Goal: Task Accomplishment & Management: Complete application form

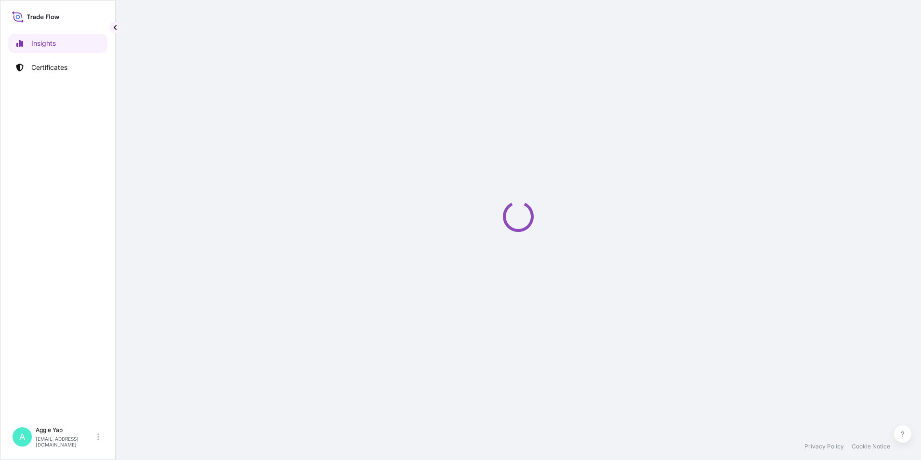
select select "2025"
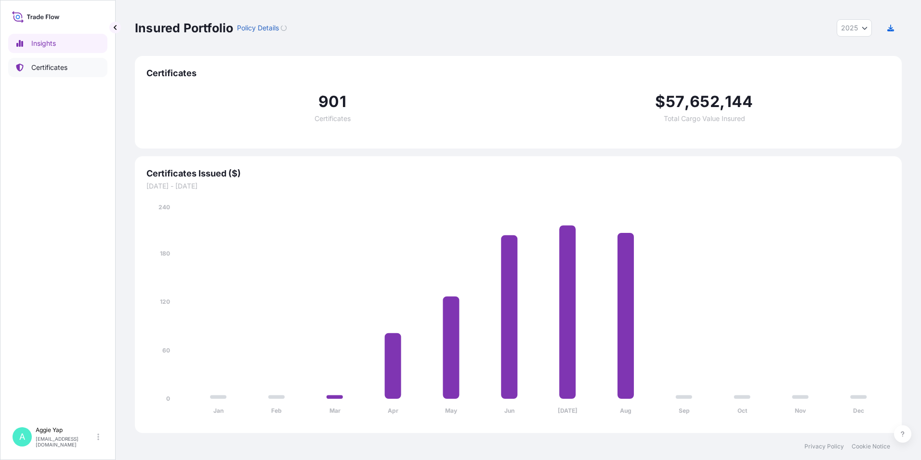
click at [57, 73] on link "Certificates" at bounding box center [57, 67] width 99 height 19
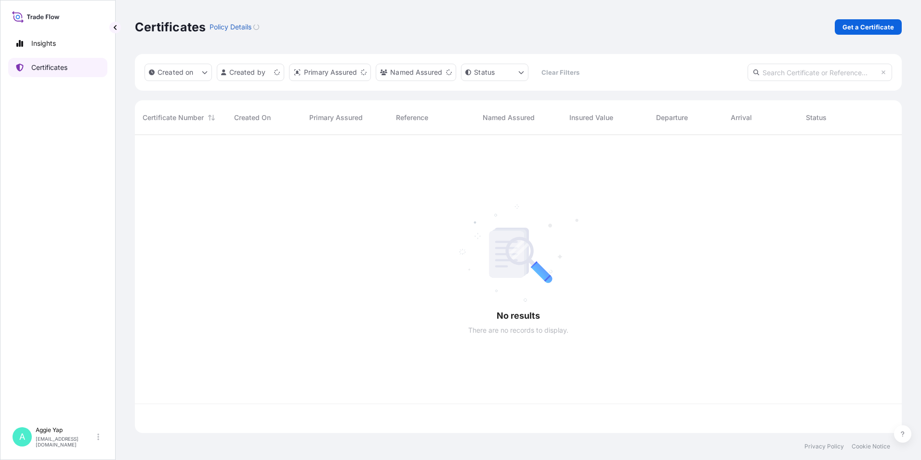
scroll to position [296, 760]
click at [866, 27] on p "Get a Certificate" at bounding box center [869, 27] width 52 height 10
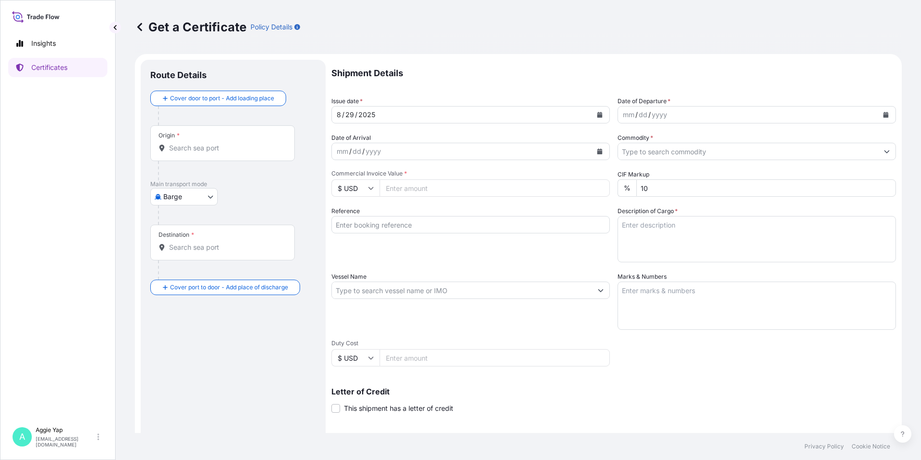
click at [165, 198] on body "Insights Certificates A [PERSON_NAME] [EMAIL_ADDRESS][DOMAIN_NAME] Get a Certif…" at bounding box center [460, 230] width 921 height 460
click at [178, 270] on span "Ocean Vessel" at bounding box center [190, 274] width 43 height 10
select select "Ocean Vessel"
drag, startPoint x: 214, startPoint y: 159, endPoint x: 220, endPoint y: 157, distance: 5.6
click at [215, 159] on div "Origin *" at bounding box center [222, 147] width 145 height 36
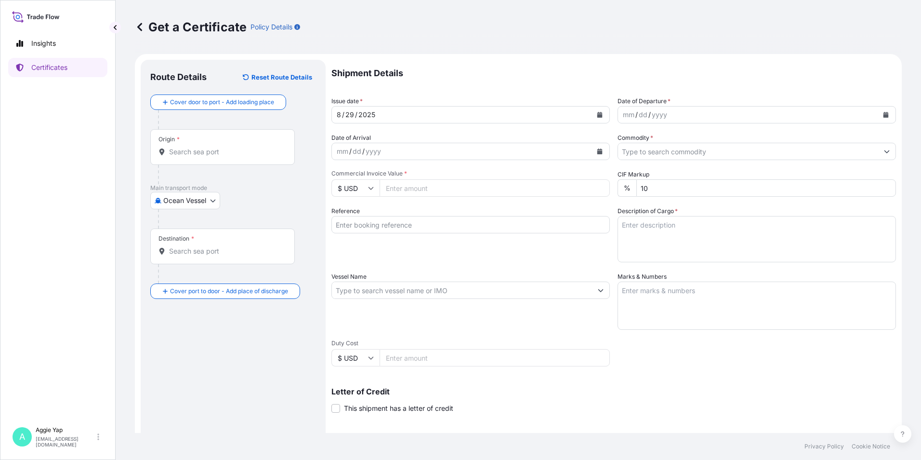
click at [215, 157] on input "Origin *" at bounding box center [226, 152] width 114 height 10
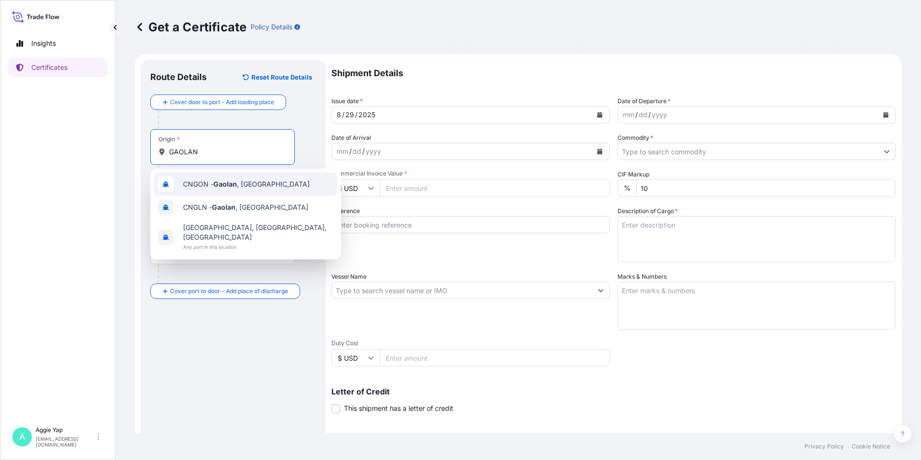
click at [228, 188] on span "CNGON - [GEOGRAPHIC_DATA] , [GEOGRAPHIC_DATA]" at bounding box center [246, 184] width 127 height 10
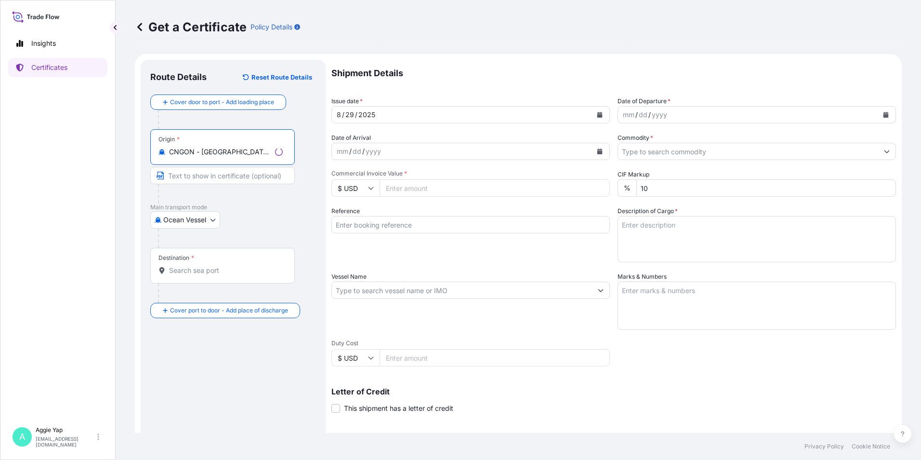
type input "CNGON - [GEOGRAPHIC_DATA], [GEOGRAPHIC_DATA]"
click at [196, 270] on input "Destination *" at bounding box center [226, 271] width 114 height 10
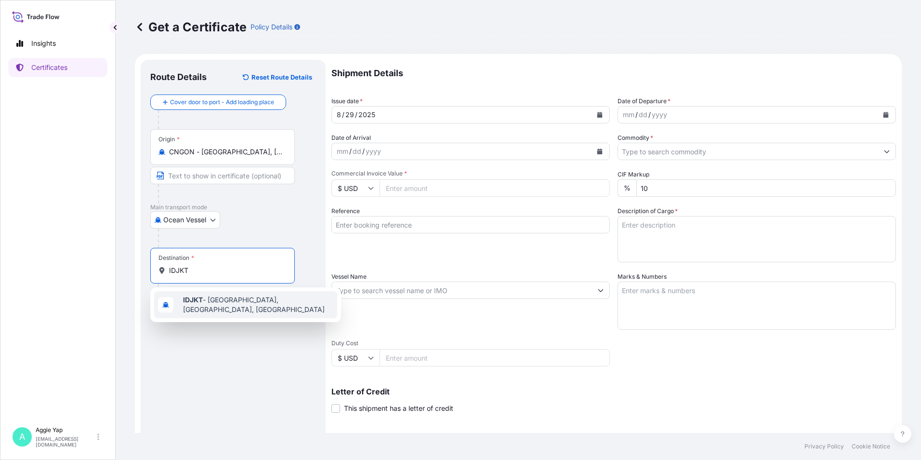
click at [225, 300] on span "IDJKT - [GEOGRAPHIC_DATA], [GEOGRAPHIC_DATA], [GEOGRAPHIC_DATA]" at bounding box center [258, 304] width 150 height 19
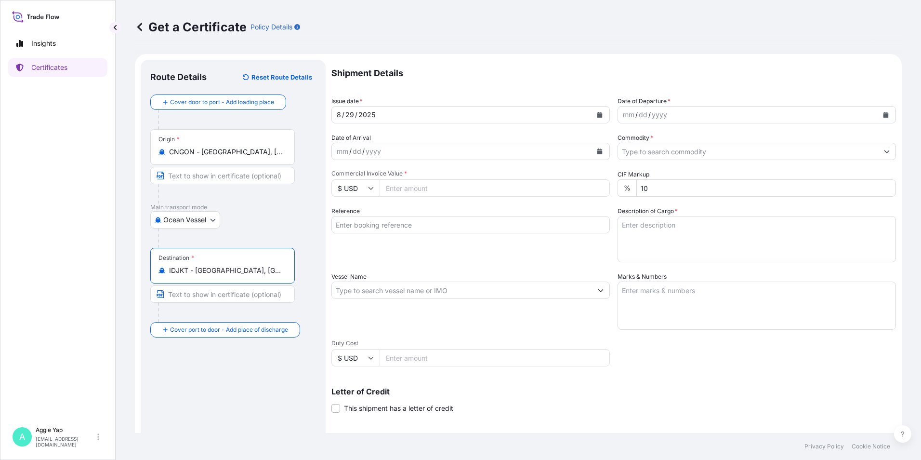
type input "IDJKT - [GEOGRAPHIC_DATA], [GEOGRAPHIC_DATA], [GEOGRAPHIC_DATA]"
click at [595, 118] on button "Calendar" at bounding box center [599, 114] width 15 height 15
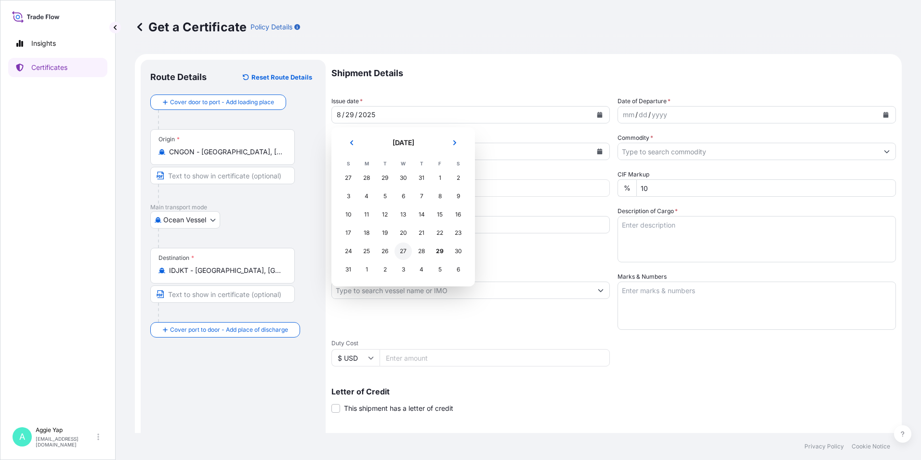
click at [404, 254] on div "27" at bounding box center [403, 250] width 17 height 17
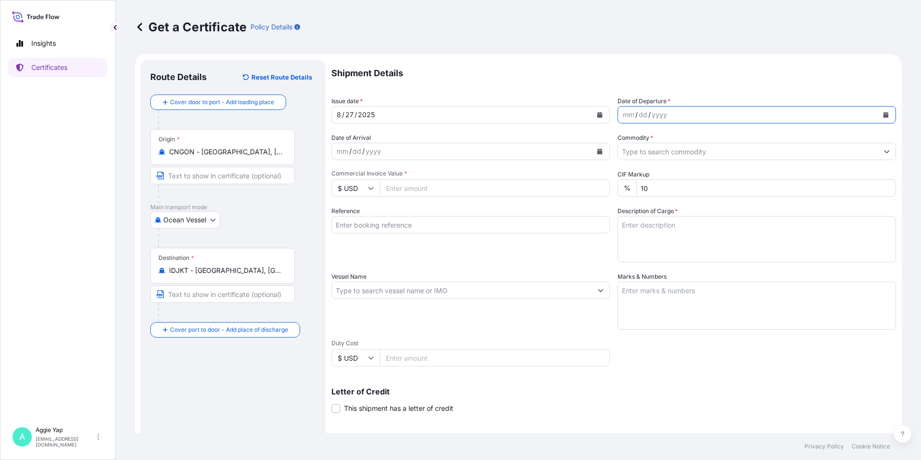
click at [886, 114] on button "Calendar" at bounding box center [885, 114] width 15 height 15
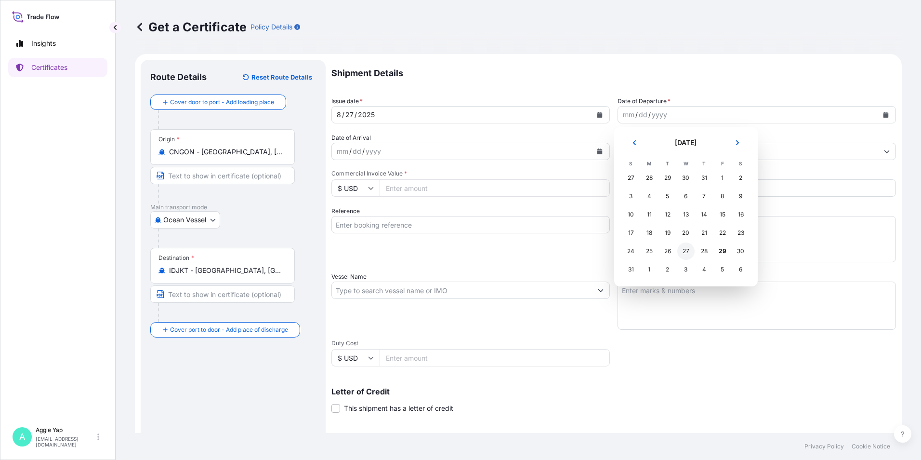
click at [684, 251] on div "27" at bounding box center [685, 250] width 17 height 17
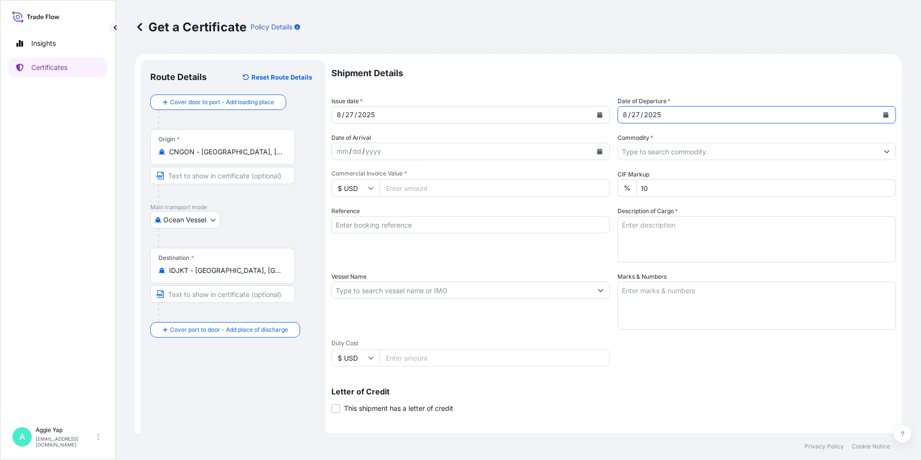
click at [705, 152] on input "Commodity *" at bounding box center [748, 151] width 260 height 17
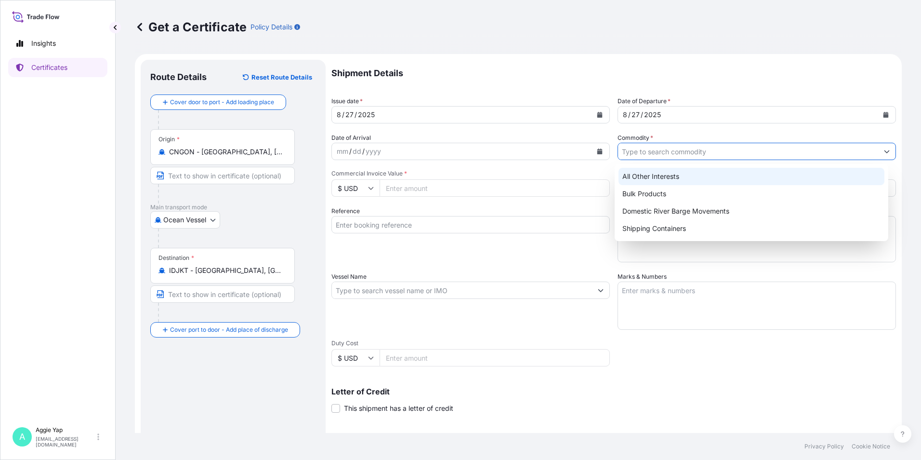
click at [684, 174] on div "All Other Interests" at bounding box center [752, 176] width 266 height 17
type input "All Other Interests"
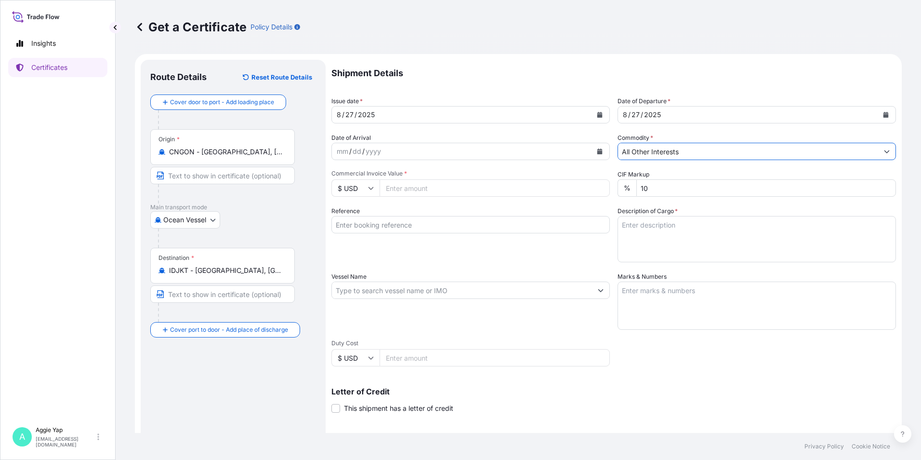
click at [561, 177] on div "Commercial Invoice Value * $ USD" at bounding box center [471, 183] width 279 height 27
click at [514, 187] on input "Commercial Invoice Value *" at bounding box center [495, 187] width 230 height 17
type input "74331.04"
click at [472, 234] on div "Reference" at bounding box center [471, 234] width 279 height 56
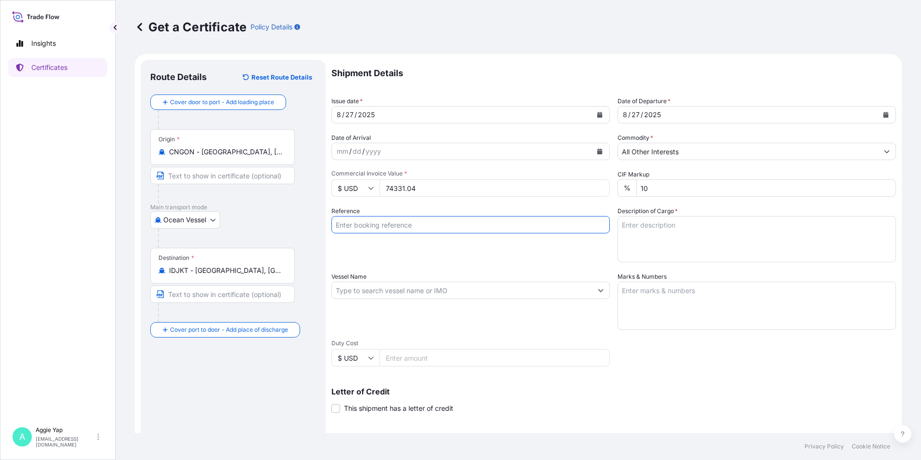
drag, startPoint x: 476, startPoint y: 227, endPoint x: 490, endPoint y: 225, distance: 14.3
click at [476, 227] on input "Reference" at bounding box center [471, 224] width 279 height 17
type input "PT FEDERAL KARYATAMA"
click at [393, 292] on input "Vessel Name" at bounding box center [462, 289] width 260 height 17
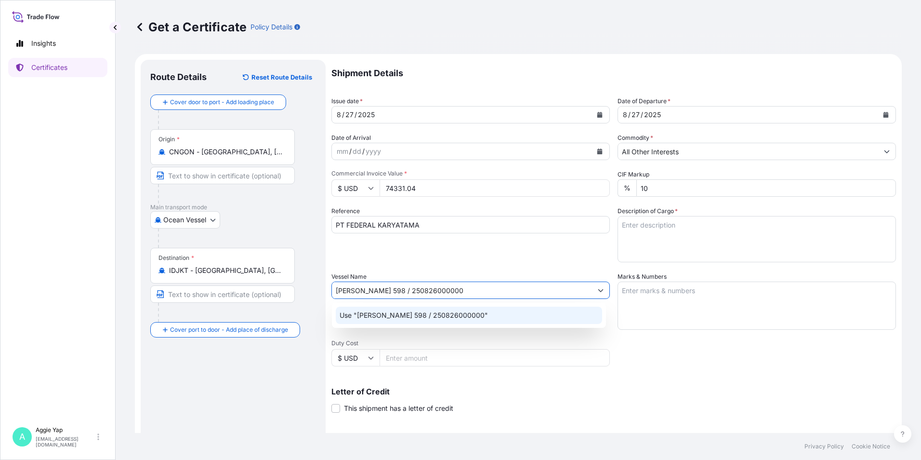
click at [488, 314] on div "Use "[PERSON_NAME] 598 / 250826000000"" at bounding box center [469, 314] width 266 height 17
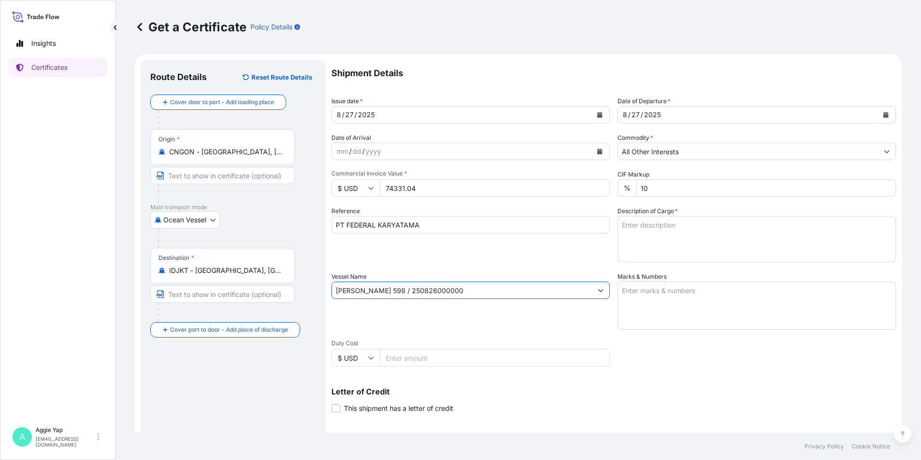
type input "[PERSON_NAME] 598 / 250826000000"
click at [648, 298] on textarea "Marks & Numbers" at bounding box center [757, 305] width 279 height 48
type textarea "AS PER BILL OF LADING"
click at [680, 237] on textarea "Description of Cargo *" at bounding box center [757, 239] width 279 height 46
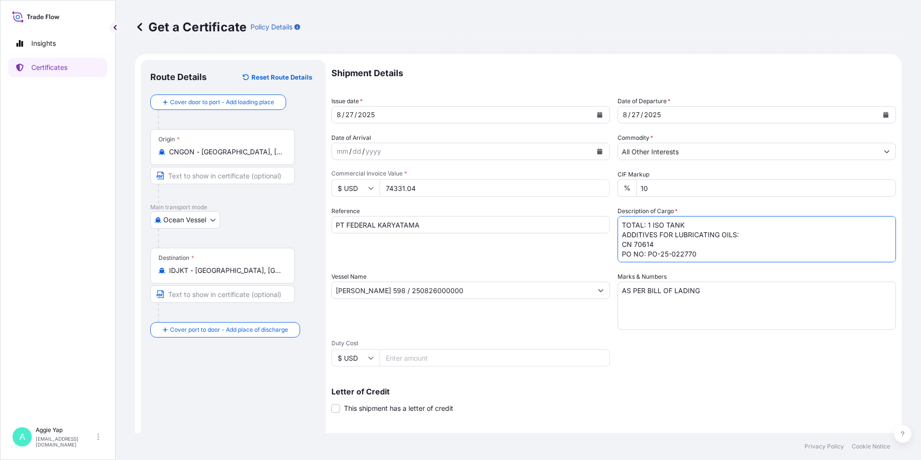
type textarea "TOTAL: 1 ISO TANK ADDITIVES FOR LUBRICATING OILS: CN 70614 PO NO: PO-25-022770"
click at [663, 335] on div "Shipment Details Issue date * [DATE] Date of Departure * [DATE] Date of Arrival…" at bounding box center [614, 289] width 565 height 459
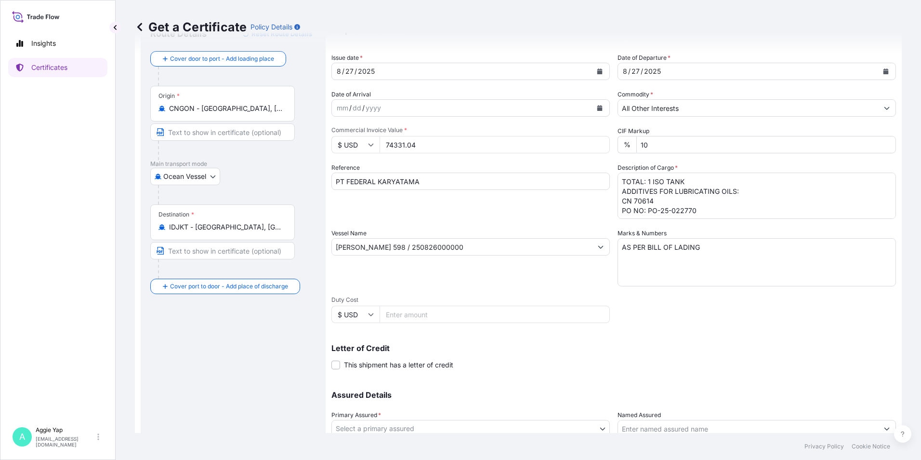
scroll to position [119, 0]
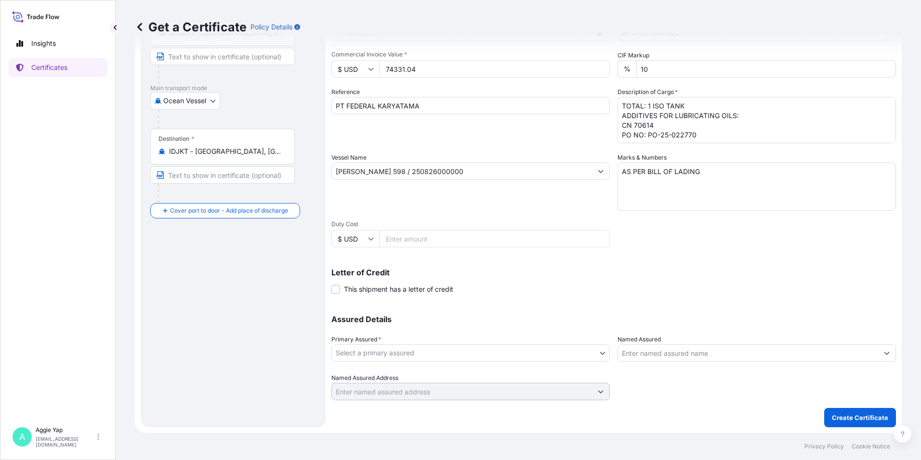
click at [372, 358] on body "Insights Certificates A [PERSON_NAME] [EMAIL_ADDRESS][DOMAIN_NAME] Get a Certif…" at bounding box center [460, 230] width 921 height 460
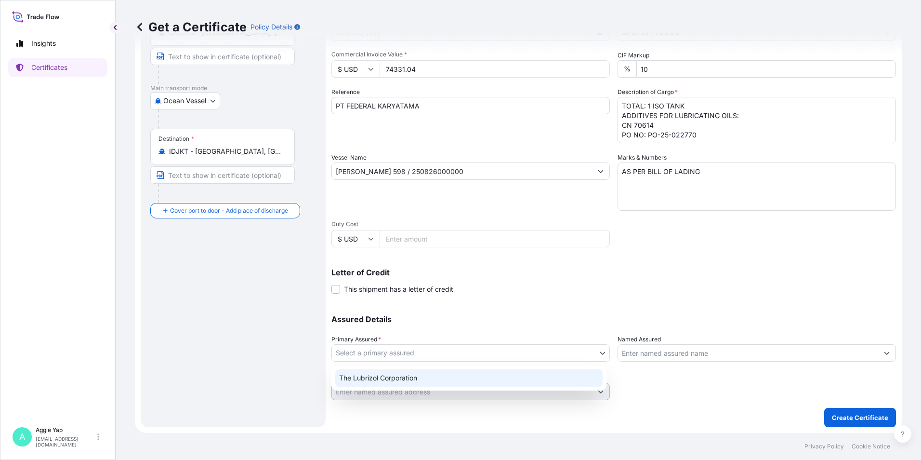
click at [350, 379] on div "The Lubrizol Corporation" at bounding box center [468, 377] width 267 height 17
select select "31566"
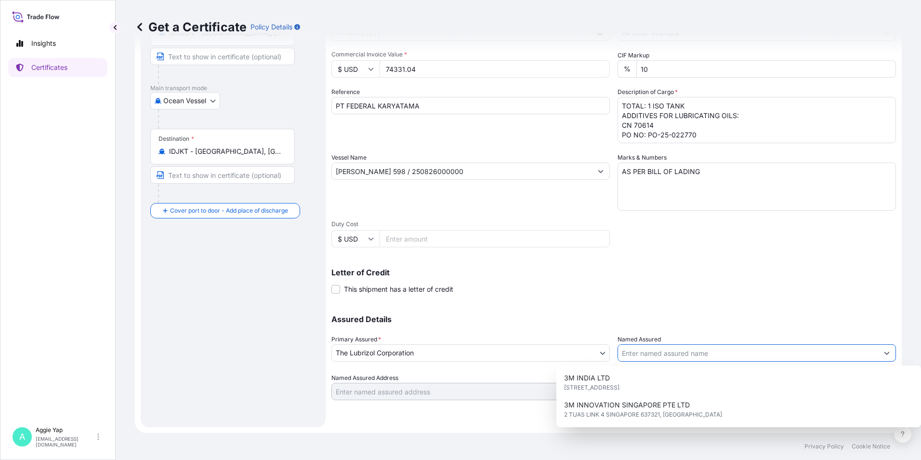
click at [657, 353] on input "Named Assured" at bounding box center [748, 352] width 260 height 17
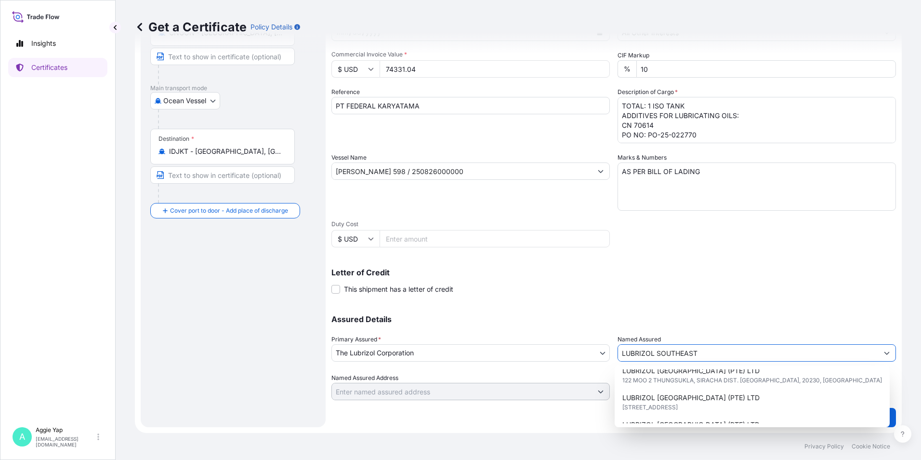
scroll to position [48, 0]
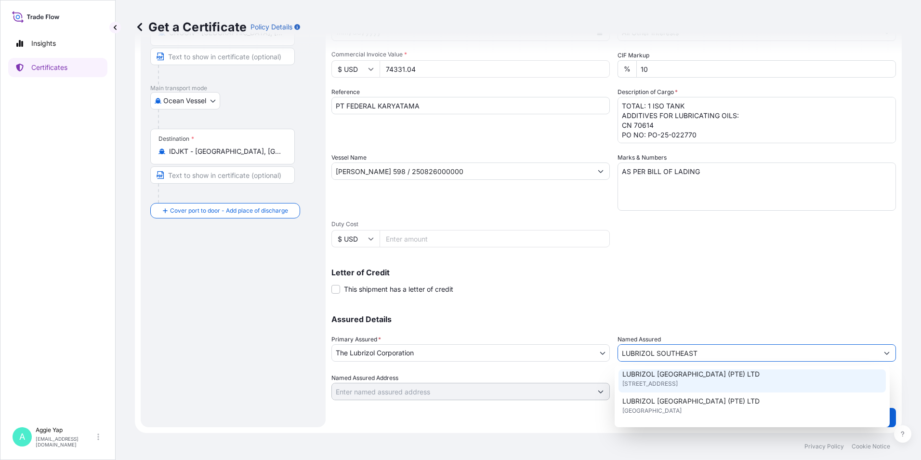
click at [676, 377] on span "LUBRIZOL [GEOGRAPHIC_DATA] (PTE) LTD" at bounding box center [691, 374] width 137 height 10
type input "LUBRIZOL [GEOGRAPHIC_DATA] (PTE) LTD"
type input "[STREET_ADDRESS]"
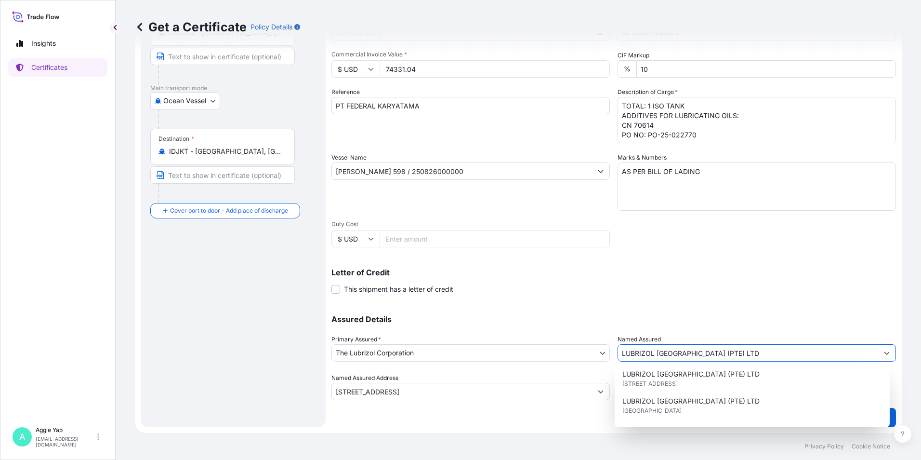
type input "LUBRIZOL [GEOGRAPHIC_DATA] (PTE) LTD"
click at [689, 307] on div "Assured Details Primary Assured * The Lubrizol Corporation The Lubrizol Corpora…" at bounding box center [614, 352] width 565 height 96
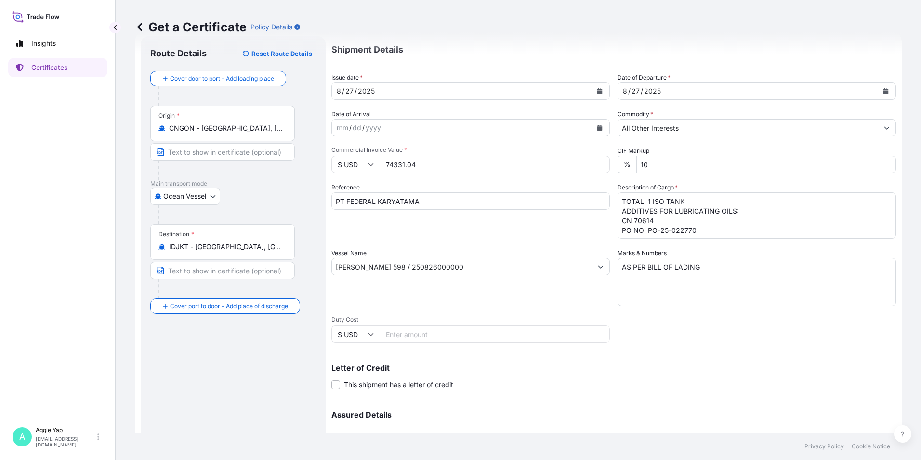
scroll to position [23, 0]
click at [664, 205] on textarea "TOTAL: 1 ISO TANK ADDITIVES FOR LUBRICATING OILS: CN 70614 PO NO: PO-25-022770" at bounding box center [757, 216] width 279 height 46
click at [680, 230] on textarea "TOTAL: 1 ISOTANK ADDITIVES FOR LUBRICATING OILS: CN 70614 PO NO: PO-25-022770" at bounding box center [757, 216] width 279 height 46
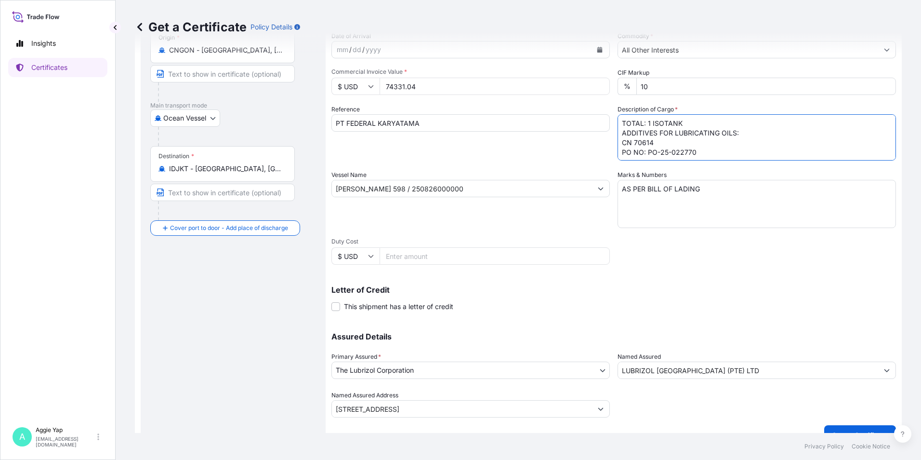
scroll to position [119, 0]
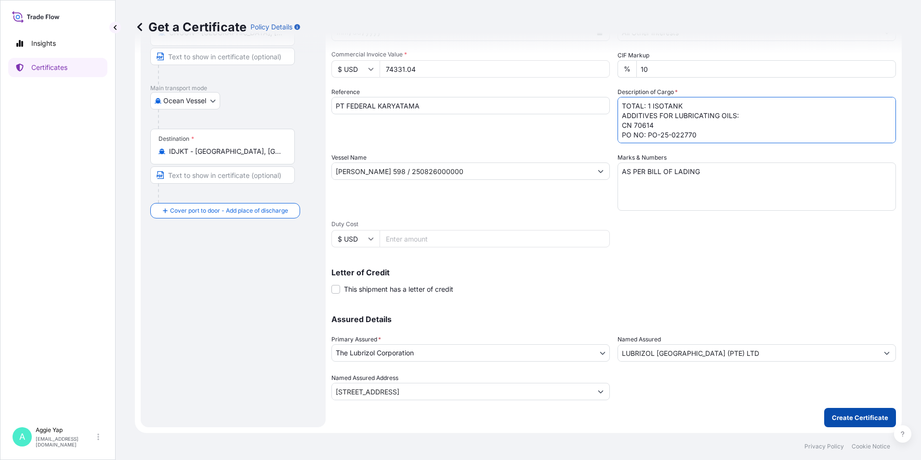
type textarea "TOTAL: 1 ISOTANK ADDITIVES FOR LUBRICATING OILS: CN 70614 PO NO: PO-25-022770"
click at [833, 418] on p "Create Certificate" at bounding box center [860, 417] width 56 height 10
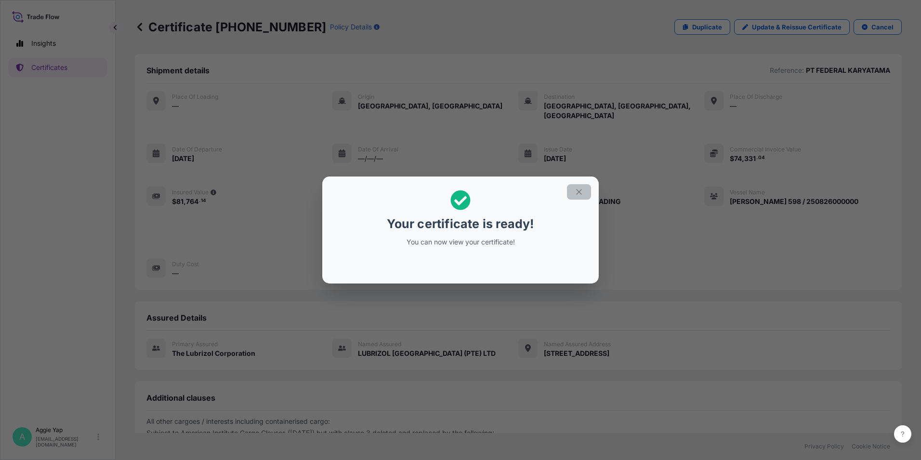
click at [573, 198] on button "button" at bounding box center [579, 191] width 24 height 15
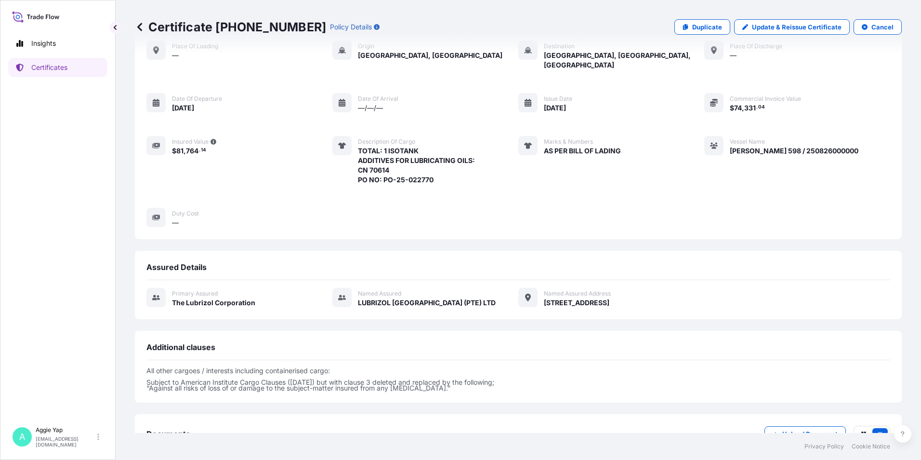
scroll to position [112, 0]
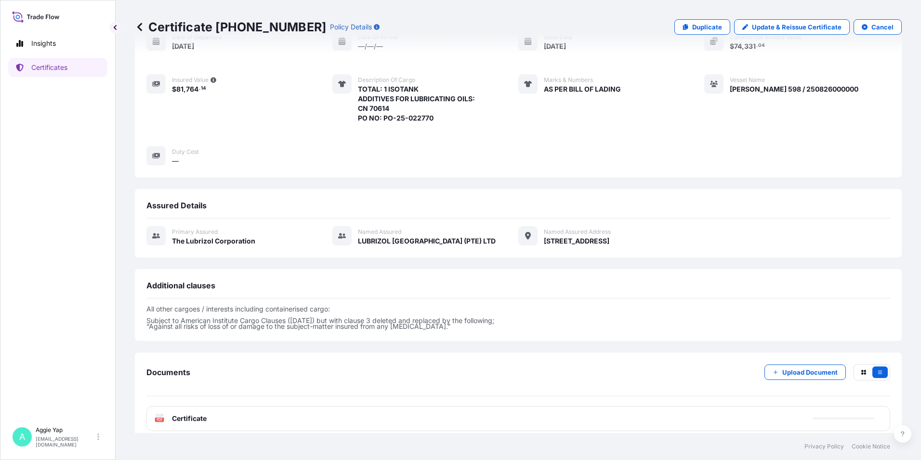
click at [234, 411] on div "PDF Certificate" at bounding box center [518, 418] width 744 height 25
click at [239, 406] on div "PDF Certificate" at bounding box center [518, 418] width 744 height 25
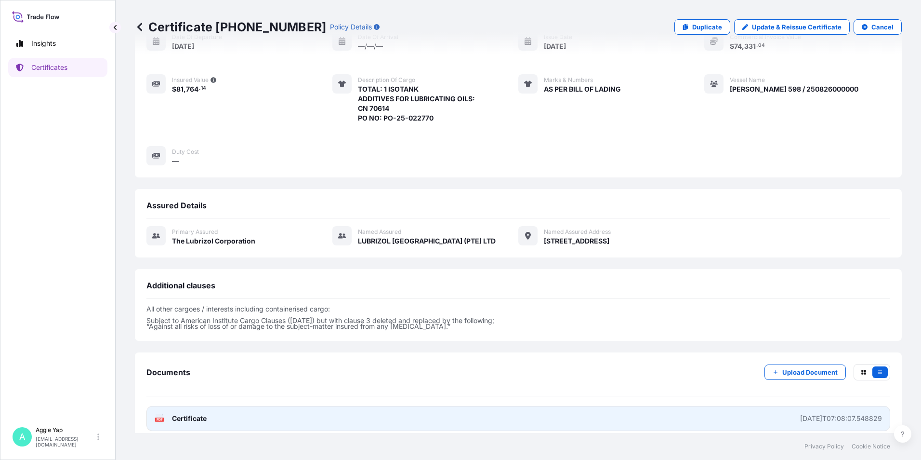
click at [239, 406] on link "PDF Certificate [DATE]T07:08:07.548829" at bounding box center [518, 418] width 744 height 25
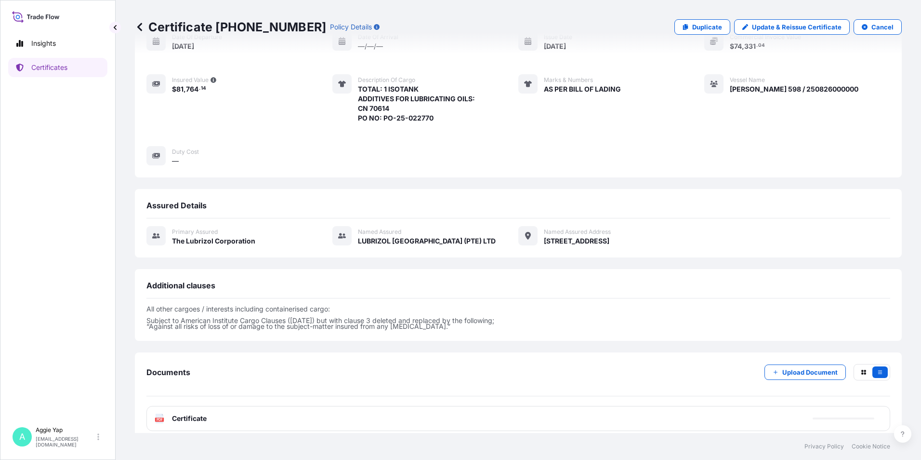
scroll to position [110, 0]
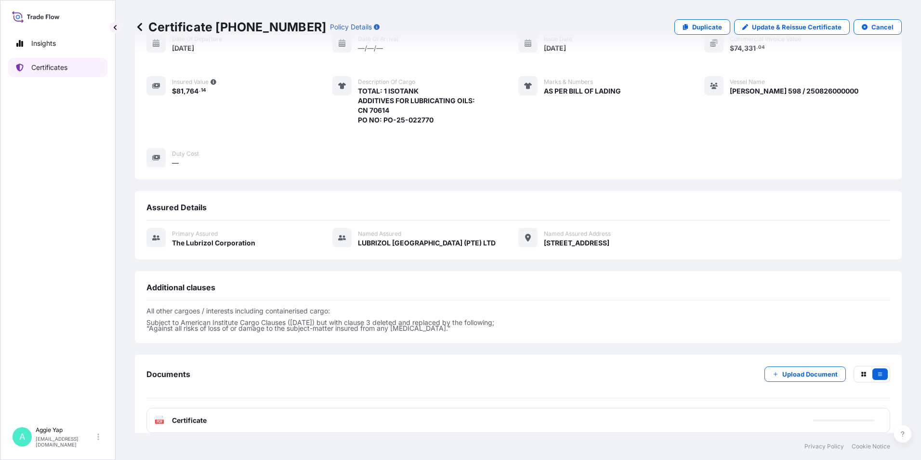
click at [78, 70] on link "Certificates" at bounding box center [57, 67] width 99 height 19
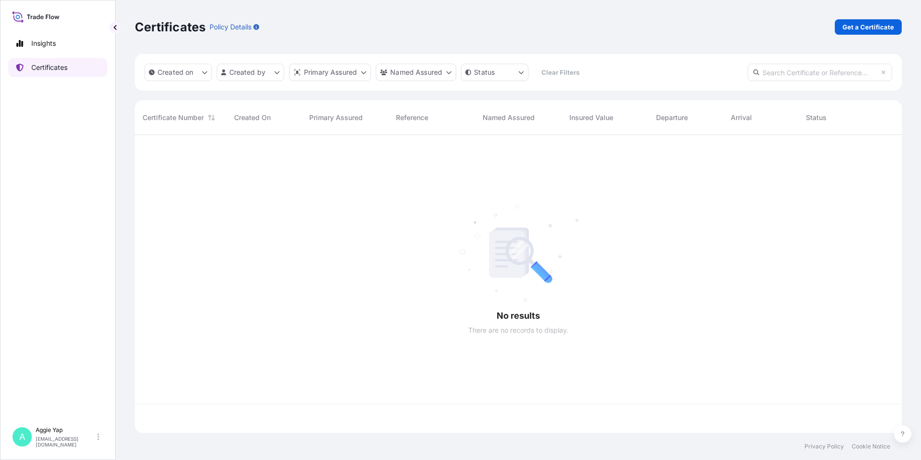
scroll to position [296, 760]
click at [856, 35] on div "Certificates Policy Details Get a Certificate" at bounding box center [518, 27] width 767 height 54
click at [854, 26] on p "Get a Certificate" at bounding box center [869, 27] width 52 height 10
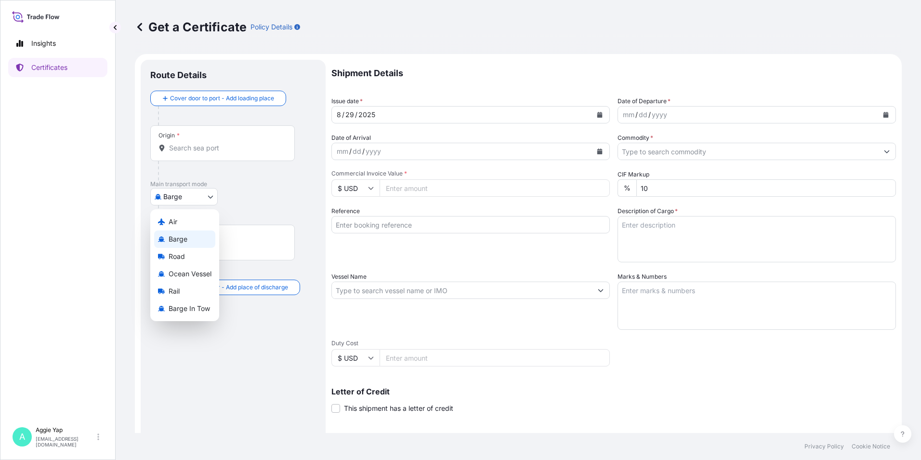
click at [181, 197] on body "Insights Certificates A [PERSON_NAME] [EMAIL_ADDRESS][DOMAIN_NAME] Get a Certif…" at bounding box center [460, 230] width 921 height 460
click at [201, 275] on span "Ocean Vessel" at bounding box center [190, 274] width 43 height 10
select select "Ocean Vessel"
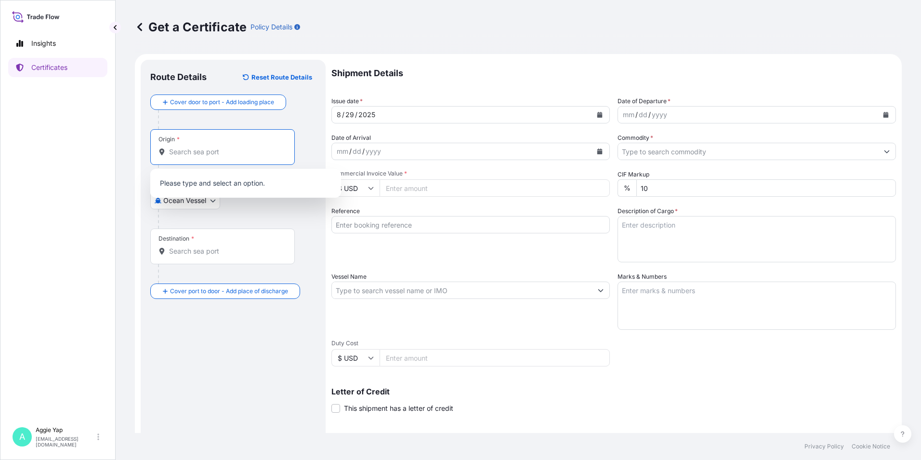
click at [224, 150] on input "Origin *" at bounding box center [226, 152] width 114 height 10
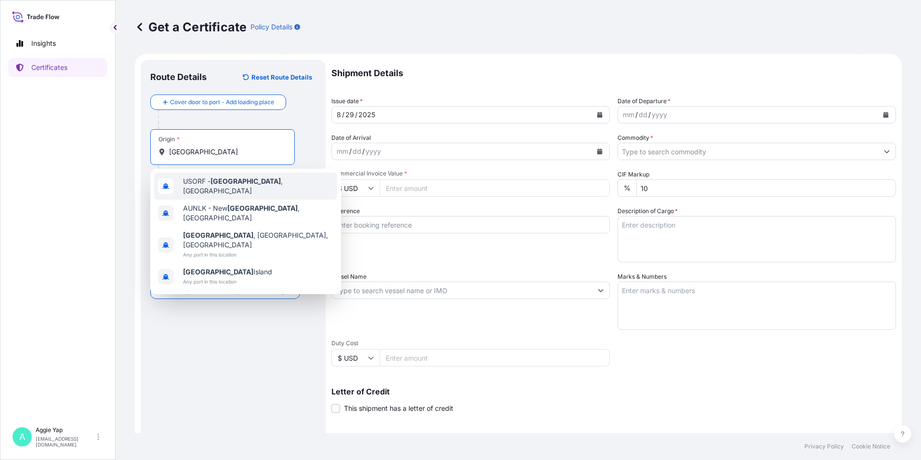
click at [198, 183] on span "USORF - [GEOGRAPHIC_DATA] , [GEOGRAPHIC_DATA]" at bounding box center [258, 185] width 150 height 19
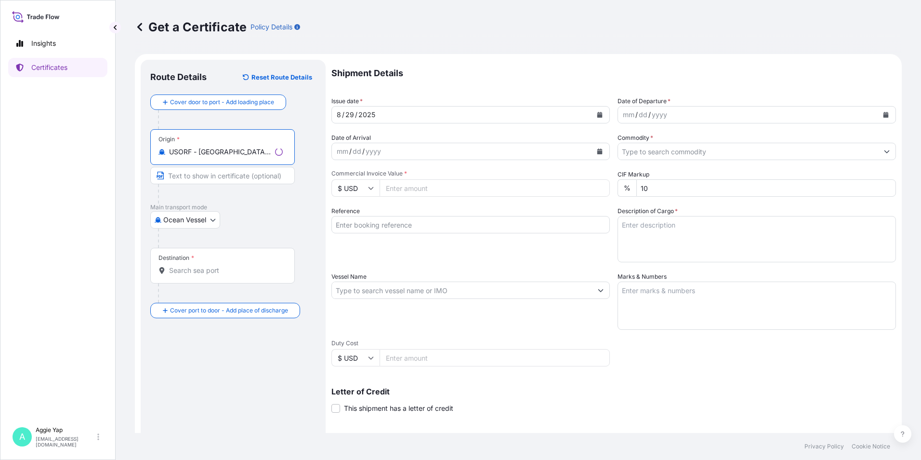
type input "USORF - [GEOGRAPHIC_DATA], [GEOGRAPHIC_DATA]"
click at [180, 276] on div "Destination *" at bounding box center [222, 266] width 145 height 36
click at [180, 275] on input "Destination *" at bounding box center [226, 271] width 114 height 10
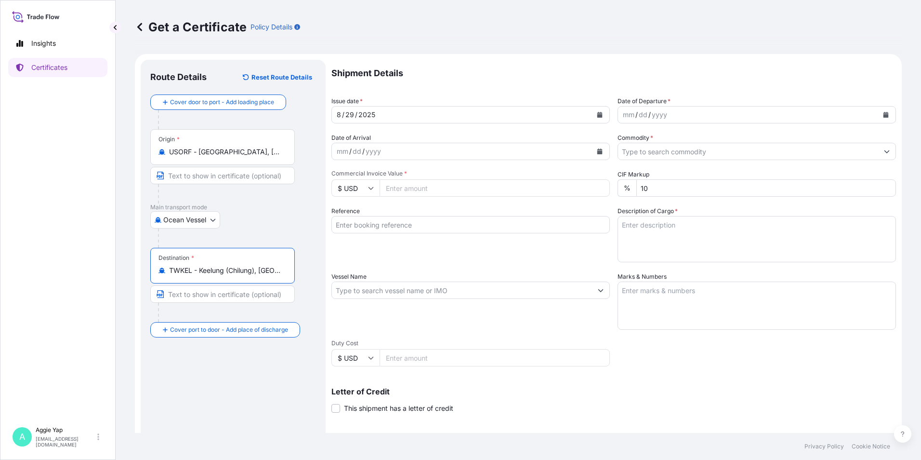
type input "TWKEL - Keelung (Chilung), [GEOGRAPHIC_DATA]"
click at [251, 228] on div "Ocean Vessel Air Barge Road Ocean Vessel Rail Barge in [GEOGRAPHIC_DATA]" at bounding box center [233, 219] width 166 height 17
click at [597, 114] on icon "Calendar" at bounding box center [600, 115] width 6 height 6
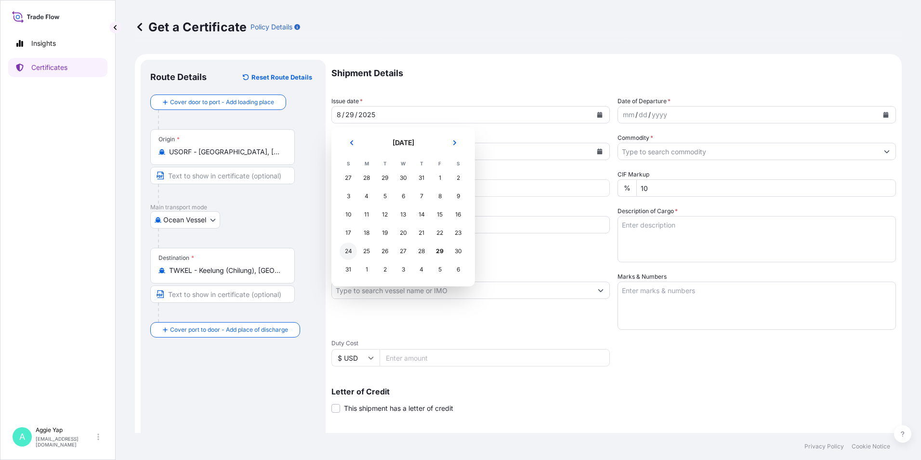
click at [347, 250] on div "24" at bounding box center [348, 250] width 17 height 17
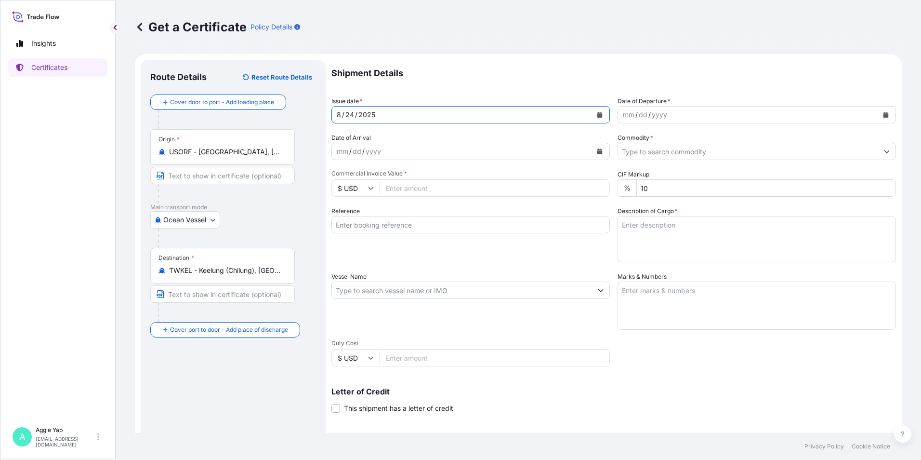
click at [883, 119] on button "Calendar" at bounding box center [885, 114] width 15 height 15
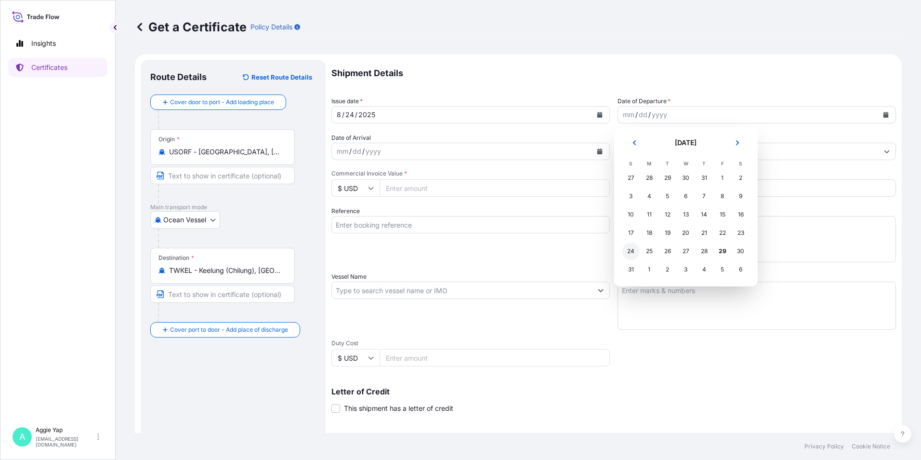
click at [630, 253] on div "24" at bounding box center [631, 250] width 17 height 17
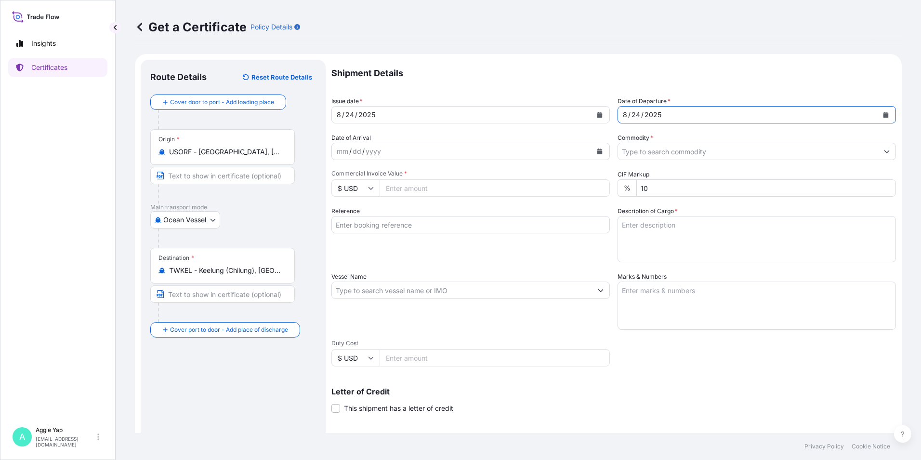
click at [703, 154] on input "Commodity *" at bounding box center [748, 151] width 260 height 17
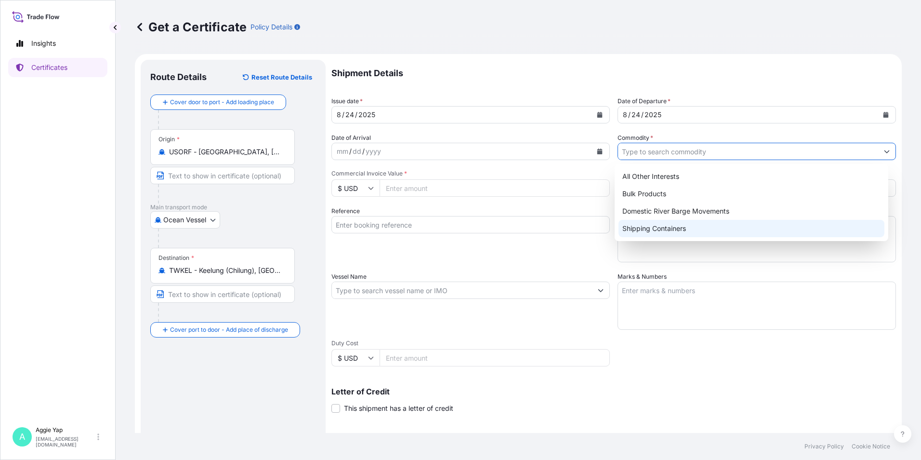
click at [698, 233] on div "Shipping Containers" at bounding box center [752, 228] width 266 height 17
type input "Shipping Containers"
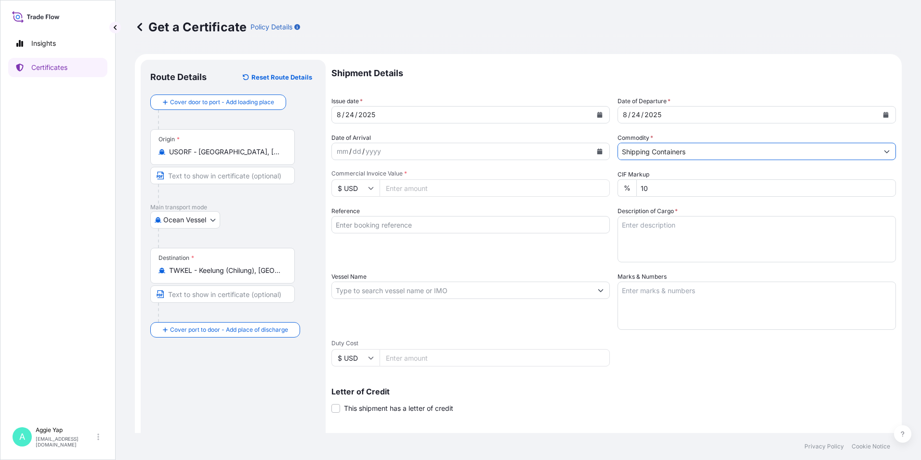
click at [527, 192] on input "Commercial Invoice Value *" at bounding box center [495, 187] width 230 height 17
type input "81158.11"
drag, startPoint x: 494, startPoint y: 227, endPoint x: 504, endPoint y: 227, distance: 10.1
click at [494, 227] on input "Reference" at bounding box center [471, 224] width 279 height 17
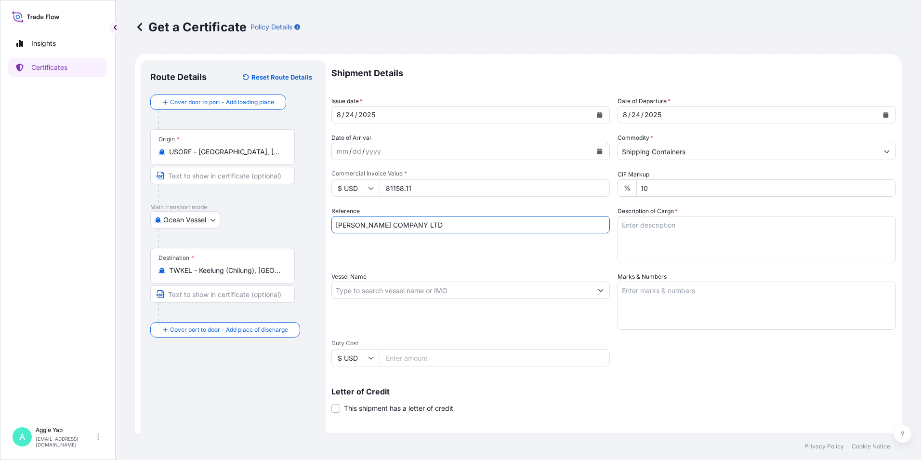
type input "[PERSON_NAME] COMPANY LTD"
click at [719, 228] on textarea "Description of Cargo *" at bounding box center [757, 239] width 279 height 46
drag, startPoint x: 645, startPoint y: 303, endPoint x: 655, endPoint y: 305, distance: 9.9
click at [648, 303] on textarea "Marks & Numbers" at bounding box center [757, 305] width 279 height 48
type textarea "AS PER BILL OF LADING"
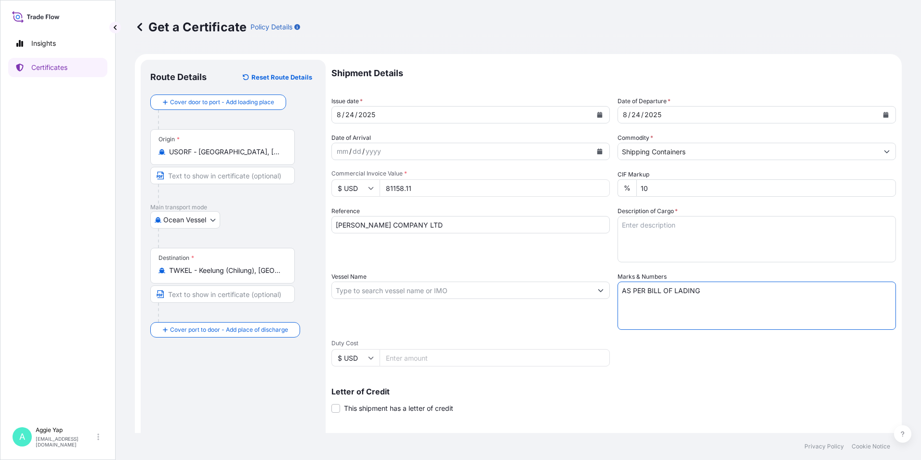
click at [529, 288] on input "Vessel Name" at bounding box center [462, 289] width 260 height 17
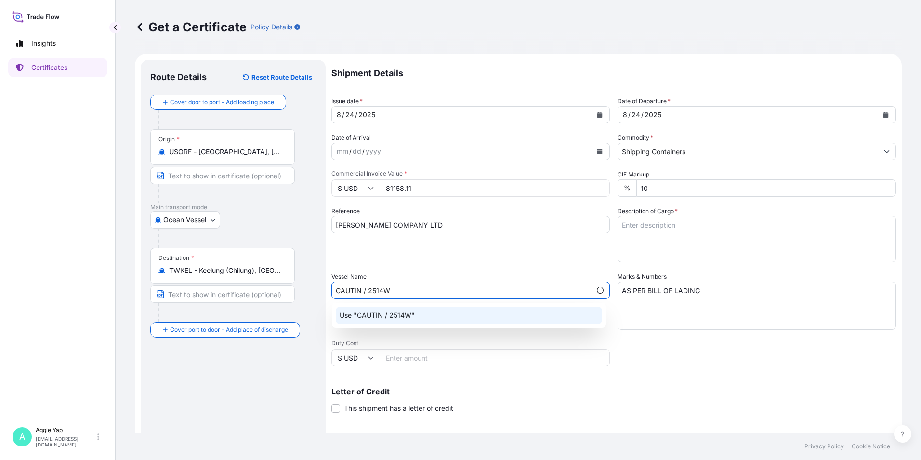
click at [385, 322] on div "Use "CAUTIN / 2514W"" at bounding box center [469, 314] width 266 height 17
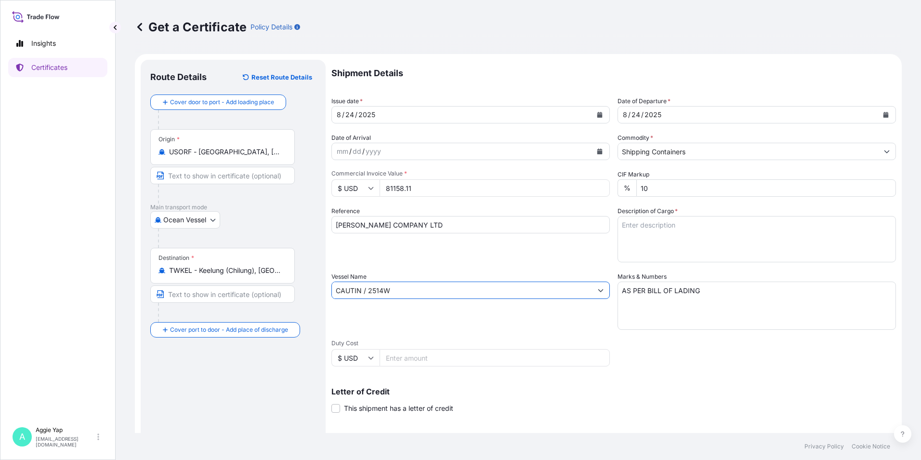
type input "CAUTIN / 2514W"
click at [714, 227] on textarea "Description of Cargo *" at bounding box center [757, 239] width 279 height 46
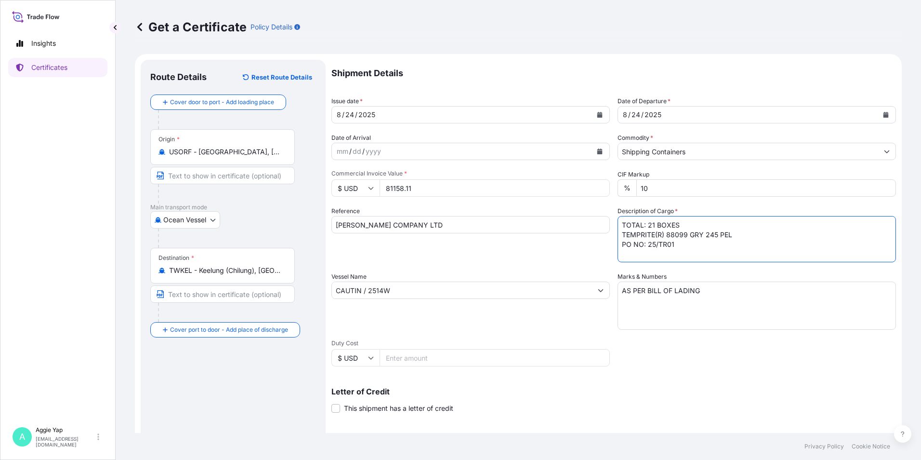
drag, startPoint x: 644, startPoint y: 243, endPoint x: 683, endPoint y: 246, distance: 39.1
click at [683, 246] on textarea "TOTAL: 21 BOXES TEMPRITE(R) 88099 GRY 245 PEL PO NO: 25/TR01" at bounding box center [757, 239] width 279 height 46
click at [676, 248] on textarea "TOTAL: 21 BOXES TEMPRITE(R) 88099 GRY 245 PEL PO NO: 25/TR01" at bounding box center [757, 239] width 279 height 46
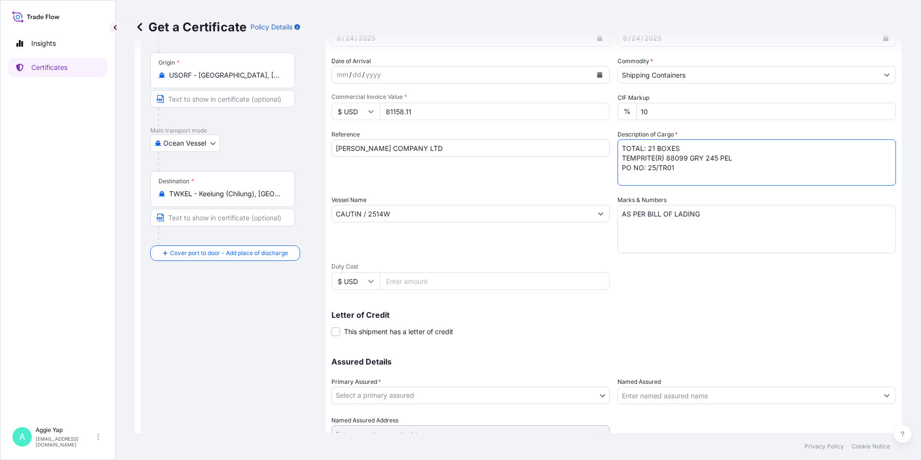
scroll to position [119, 0]
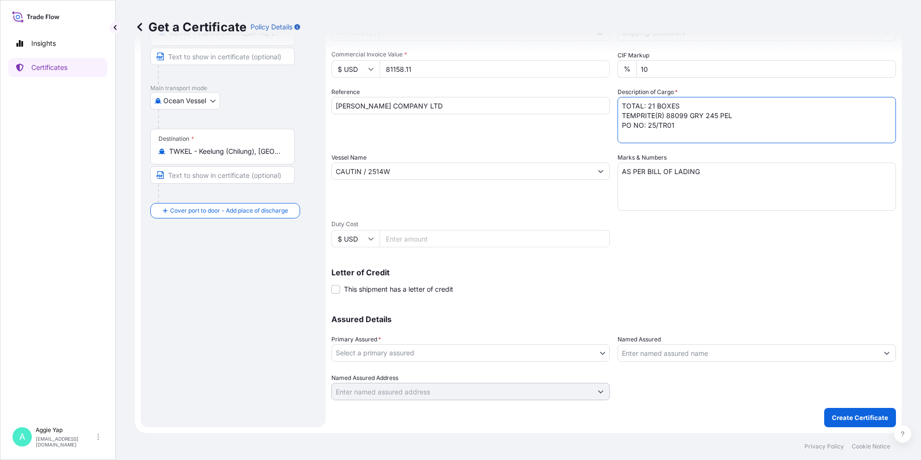
type textarea "TOTAL: 21 BOXES TEMPRITE(R) 88099 GRY 245 PEL PO NO: 25/TR01"
click at [393, 358] on body "Insights Certificates A [PERSON_NAME] [EMAIL_ADDRESS][DOMAIN_NAME] Get a Certif…" at bounding box center [460, 230] width 921 height 460
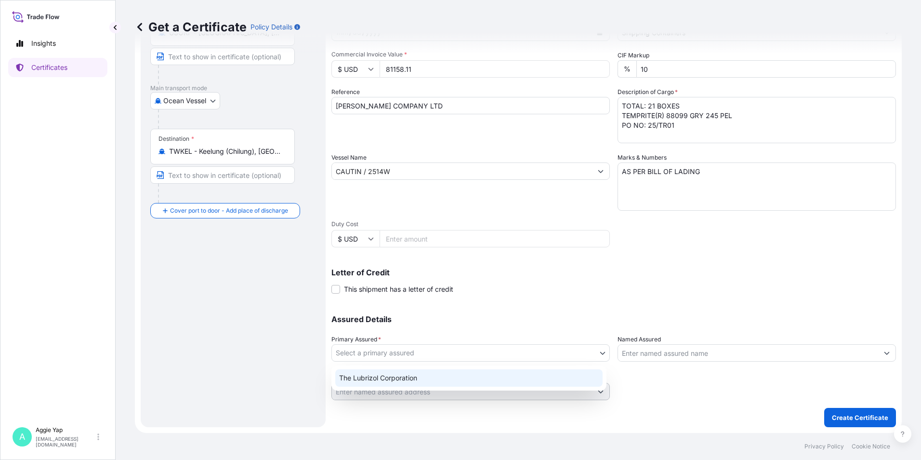
click at [401, 380] on div "The Lubrizol Corporation" at bounding box center [468, 377] width 267 height 17
select select "31566"
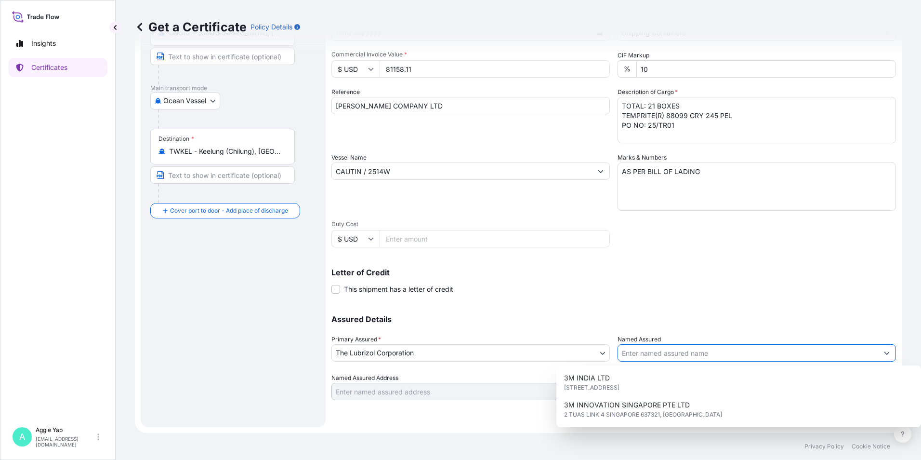
click at [680, 357] on input "Named Assured" at bounding box center [748, 352] width 260 height 17
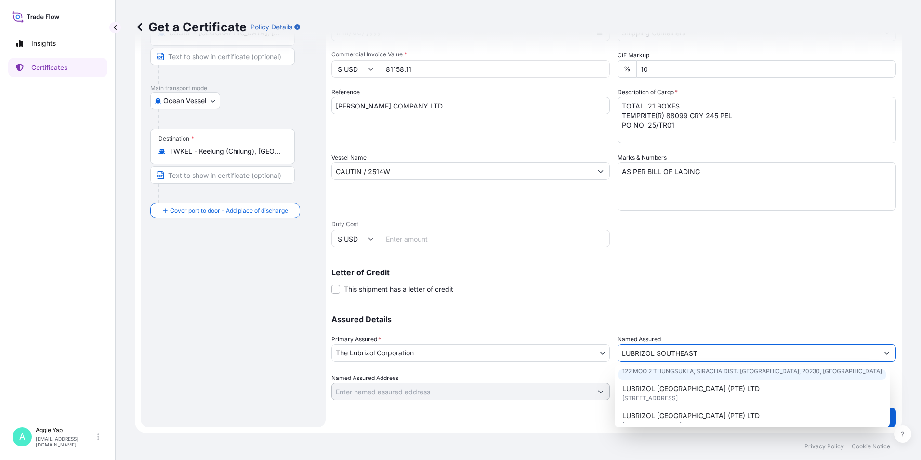
scroll to position [48, 0]
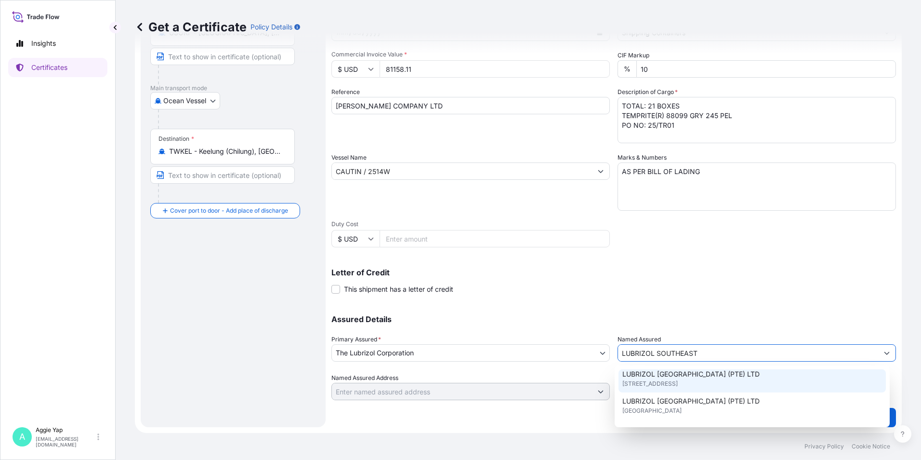
click at [678, 379] on span "[STREET_ADDRESS]" at bounding box center [650, 384] width 55 height 10
type input "LUBRIZOL [GEOGRAPHIC_DATA] (PTE) LTD"
type input "[STREET_ADDRESS]"
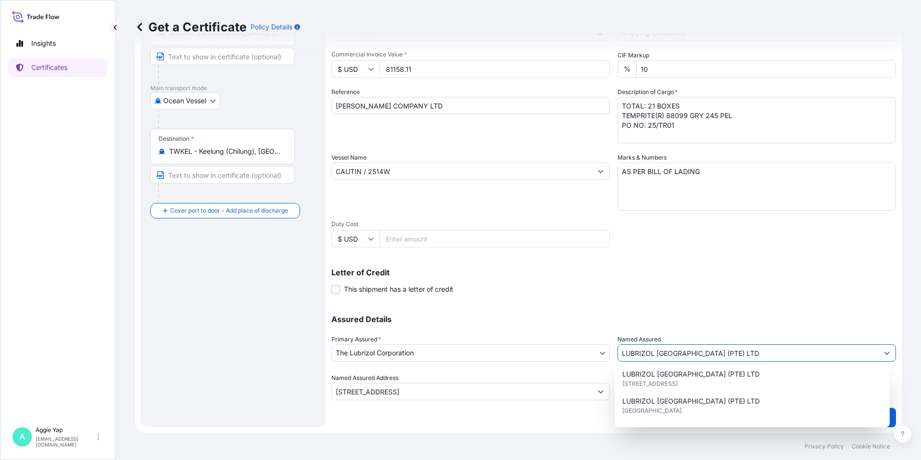
type input "LUBRIZOL [GEOGRAPHIC_DATA] (PTE) LTD"
click at [697, 302] on div "Shipment Details Issue date * [DATE] Date of Departure * [DATE] Date of Arrival…" at bounding box center [614, 170] width 565 height 459
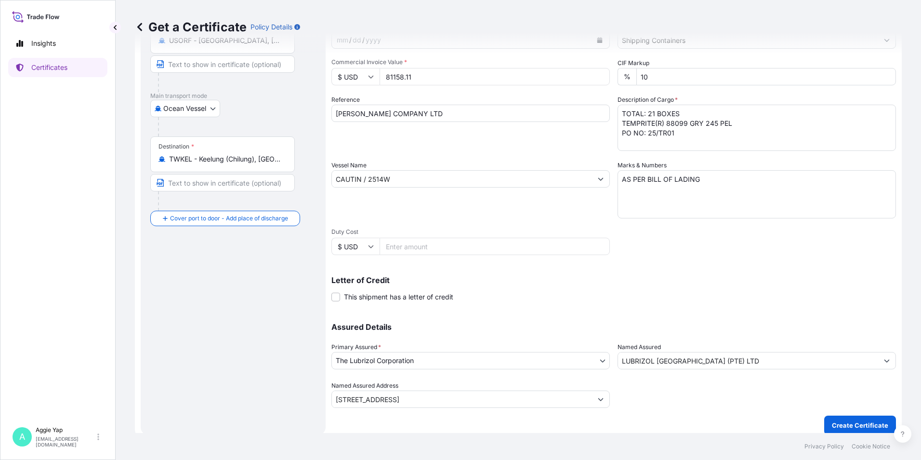
scroll to position [119, 0]
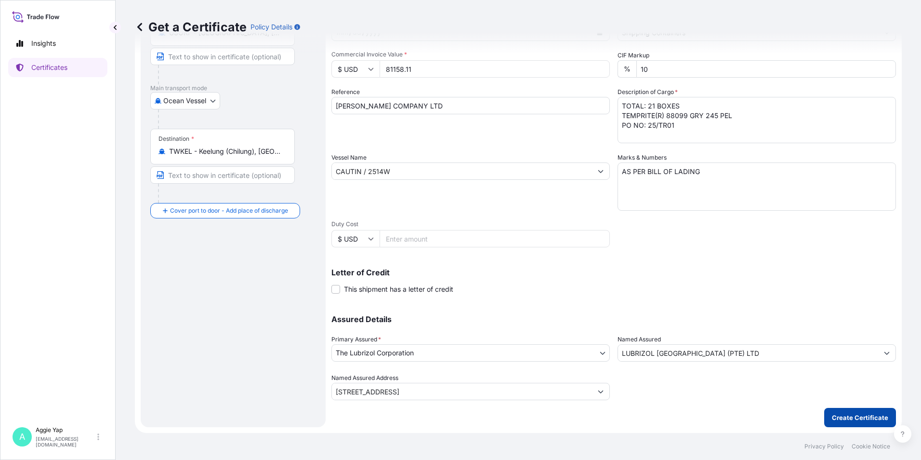
click at [847, 419] on p "Create Certificate" at bounding box center [860, 417] width 56 height 10
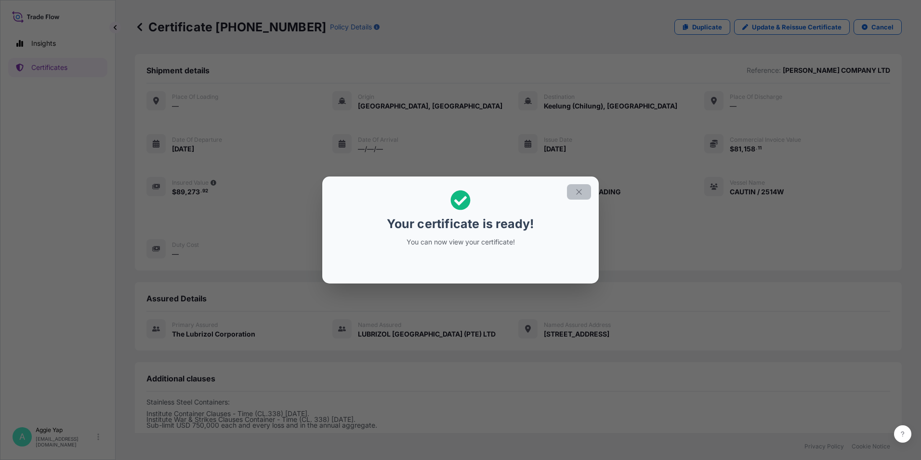
click at [576, 193] on icon "button" at bounding box center [579, 191] width 9 height 9
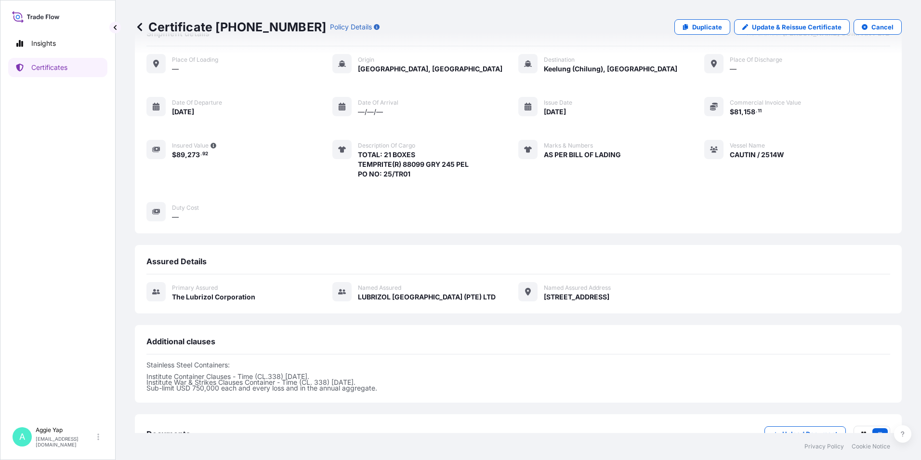
scroll to position [108, 0]
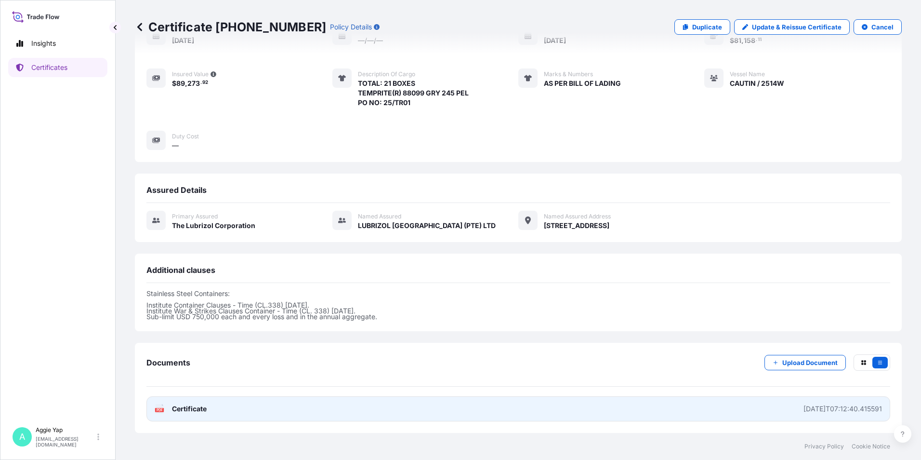
click at [229, 417] on link "PDF Certificate [DATE]T07:12:40.415591" at bounding box center [518, 408] width 744 height 25
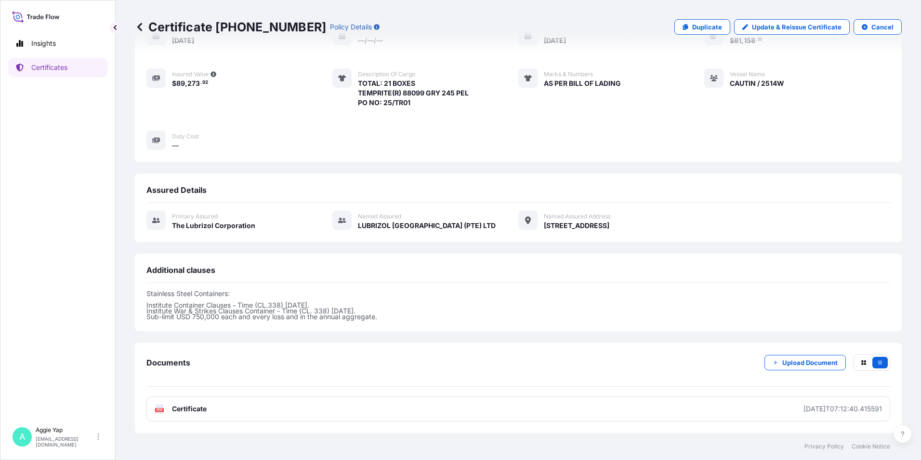
scroll to position [106, 0]
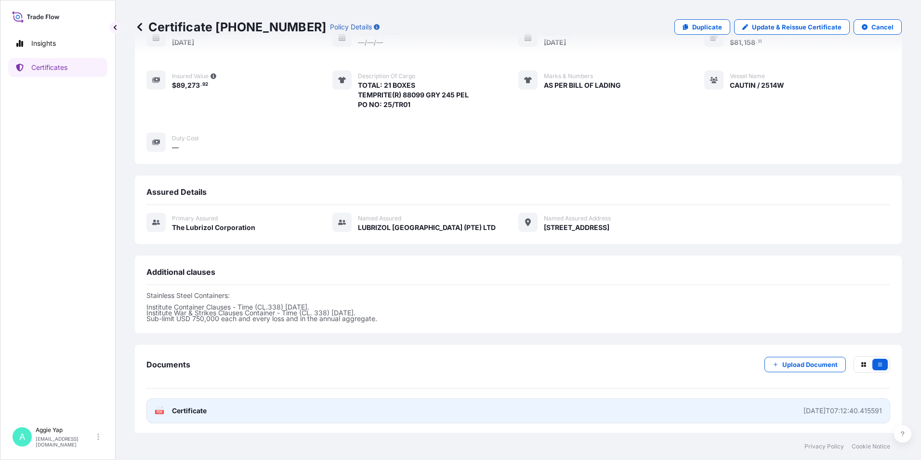
click at [323, 400] on link "PDF Certificate [DATE]T07:12:40.415591" at bounding box center [518, 410] width 744 height 25
